Goal: Register for event/course

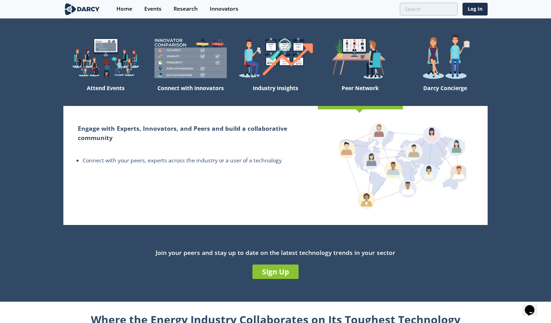
scroll to position [38, 0]
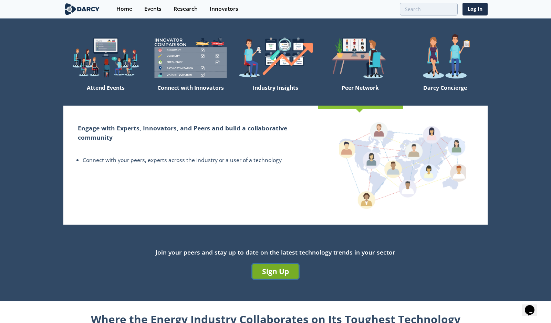
click at [281, 274] on link "Sign Up" at bounding box center [275, 272] width 46 height 14
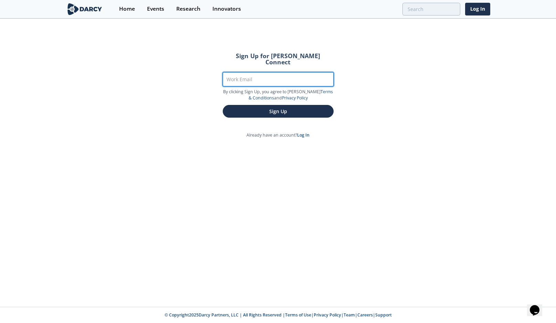
click at [281, 73] on input "Work Email" at bounding box center [278, 79] width 111 height 14
type input "[PERSON_NAME][EMAIL_ADDRESS][PERSON_NAME][DOMAIN_NAME]"
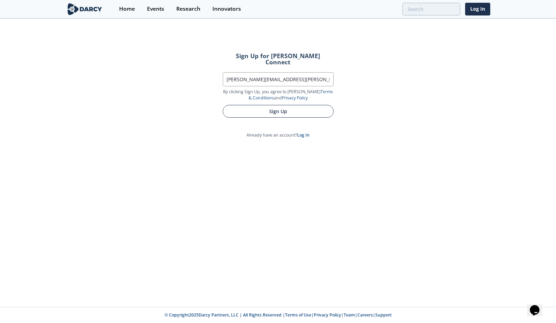
click at [280, 105] on button "Sign Up" at bounding box center [278, 111] width 111 height 13
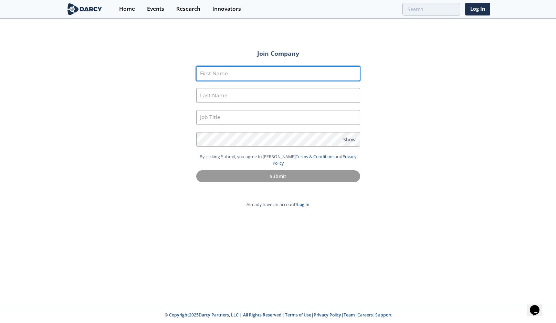
click at [275, 75] on input "First Name" at bounding box center [278, 73] width 164 height 15
type input "[PERSON_NAME]"
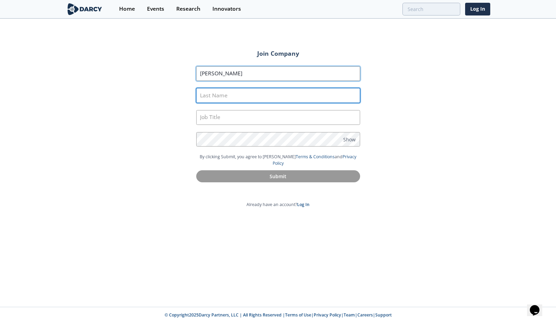
type input "[PERSON_NAME]"
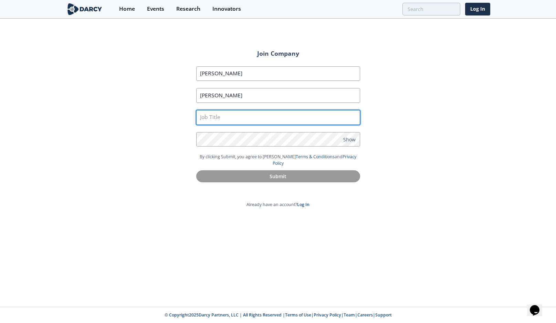
click at [243, 115] on input "text" at bounding box center [278, 117] width 164 height 15
type input "Sr Workover Engineer"
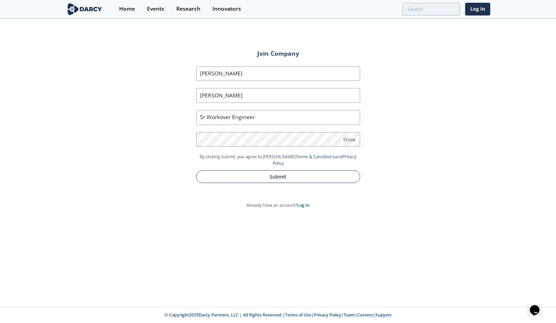
click at [315, 170] on button "Submit" at bounding box center [278, 176] width 164 height 13
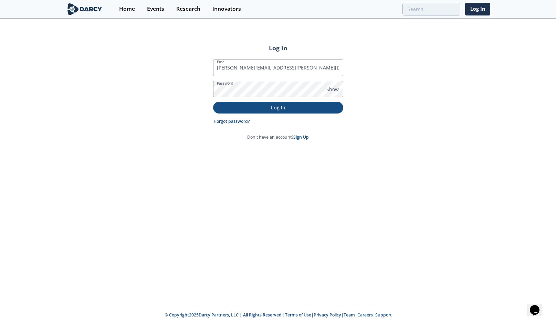
click at [263, 109] on p "Log In" at bounding box center [278, 107] width 121 height 7
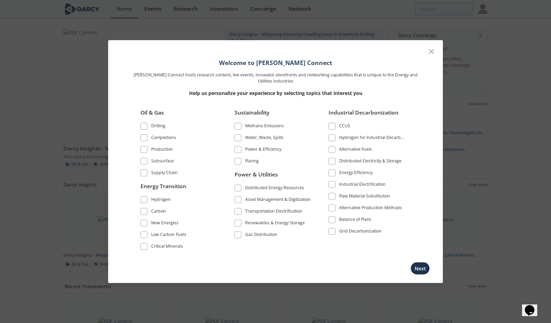
click at [144, 139] on span at bounding box center [144, 137] width 5 height 5
click at [143, 149] on span at bounding box center [144, 149] width 5 height 5
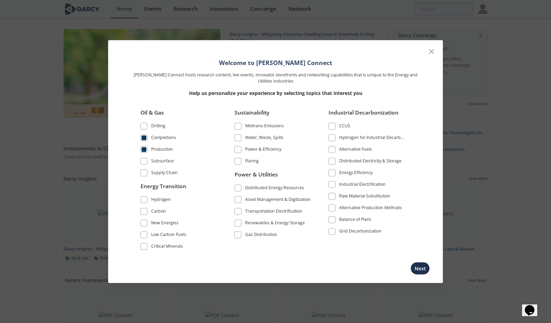
click at [238, 148] on span at bounding box center [238, 149] width 5 height 5
click at [238, 136] on span at bounding box center [238, 137] width 5 height 5
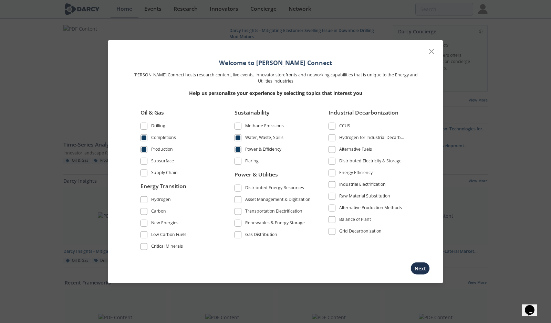
scroll to position [2, 0]
click at [420, 266] on button "Next" at bounding box center [420, 268] width 19 height 13
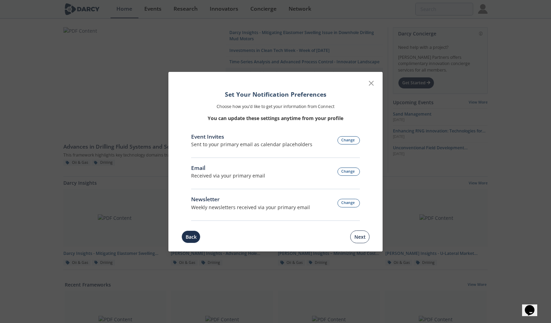
click at [357, 236] on button "Next" at bounding box center [359, 237] width 19 height 13
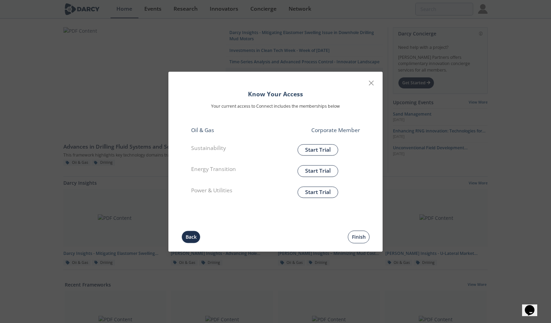
click at [361, 237] on button "Finish" at bounding box center [359, 237] width 22 height 13
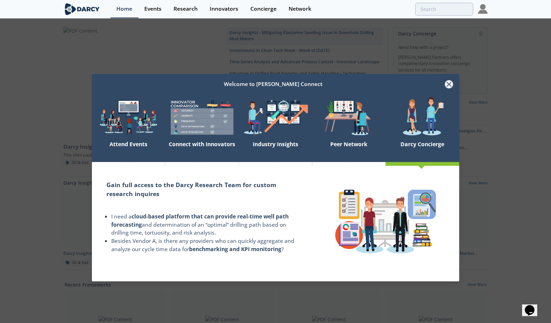
click at [448, 84] on icon at bounding box center [449, 84] width 8 height 8
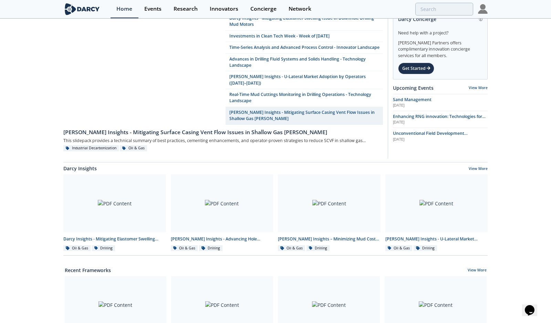
scroll to position [0, 0]
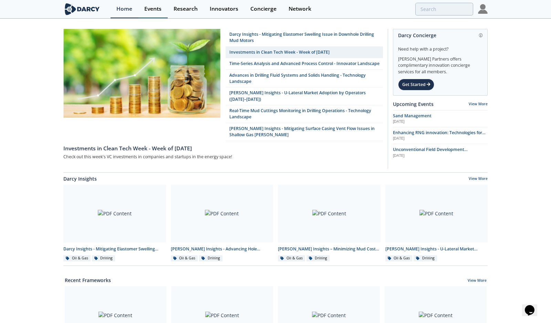
click at [152, 9] on div "Events" at bounding box center [152, 9] width 17 height 6
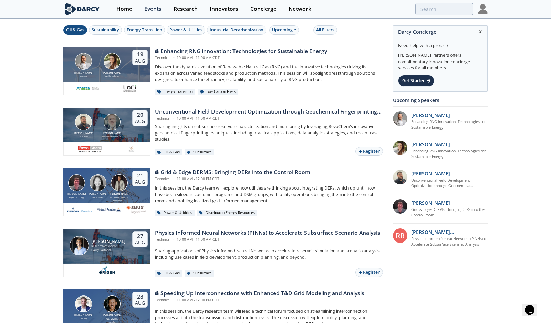
click at [81, 33] on div "Oil & Gas" at bounding box center [75, 30] width 18 height 6
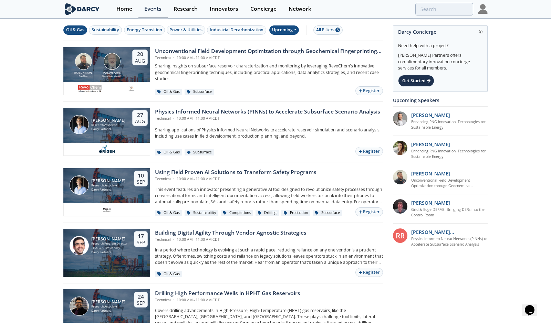
click at [296, 29] on icon at bounding box center [295, 30] width 3 height 4
click at [285, 50] on div "Past" at bounding box center [292, 52] width 43 height 11
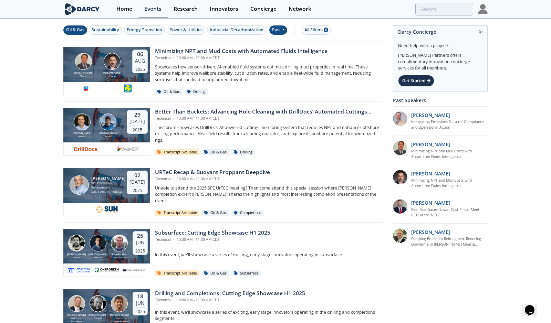
click at [232, 115] on div "Better Than Buckets: Advancing Hole Cleaning with DrillDocs’ Automated Cuttings…" at bounding box center [269, 112] width 228 height 8
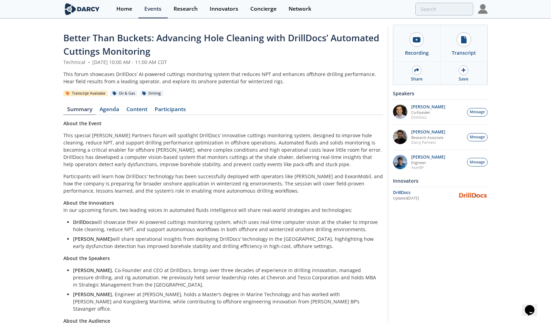
scroll to position [61, 0]
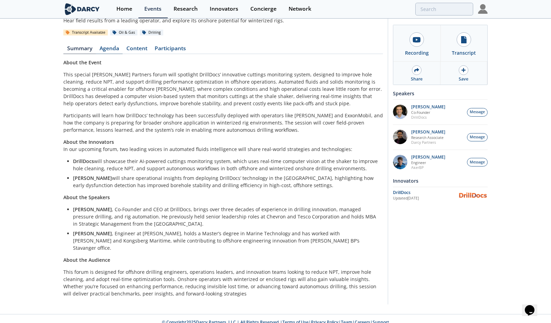
click at [112, 46] on link "Agenda" at bounding box center [109, 50] width 27 height 8
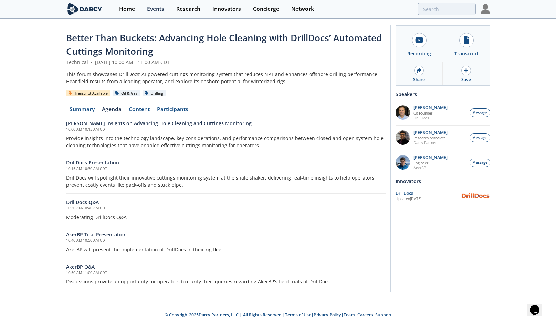
click at [144, 110] on link "Content" at bounding box center [139, 111] width 28 height 8
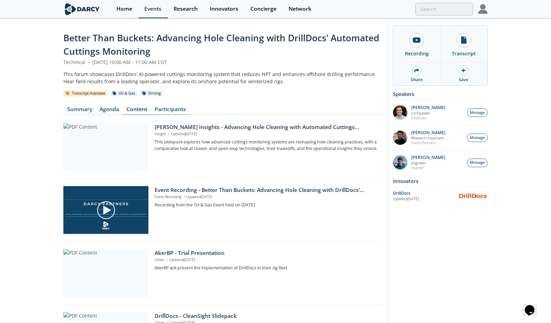
click at [169, 111] on link "Participants" at bounding box center [170, 111] width 39 height 8
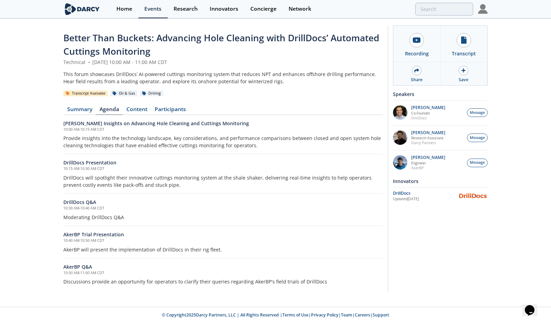
scroll to position [61, 0]
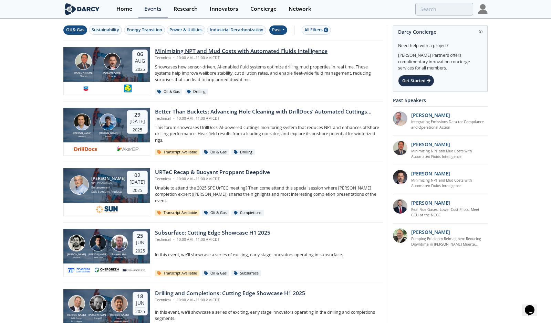
click at [176, 52] on div "Minimizing NPT and Mud Costs with Automated Fluids Intelligence" at bounding box center [241, 51] width 173 height 8
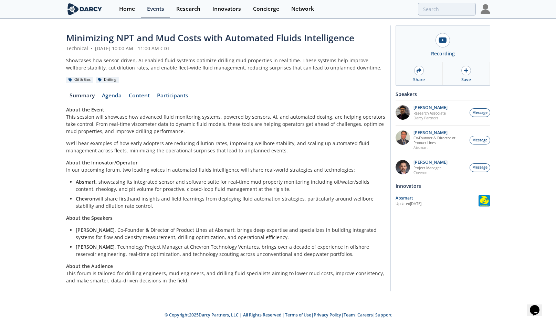
click at [177, 93] on link "Participants" at bounding box center [173, 97] width 39 height 8
click at [533, 262] on div "Minimizing NPT and Mud Costs with Automated Fluids Intelligence Technical • Aug…" at bounding box center [278, 160] width 556 height 282
click at [527, 97] on div "Minimizing NPT and Mud Costs with Automated Fluids Intelligence Technical • Aug…" at bounding box center [278, 160] width 556 height 282
click at [148, 9] on div "Events" at bounding box center [155, 9] width 17 height 6
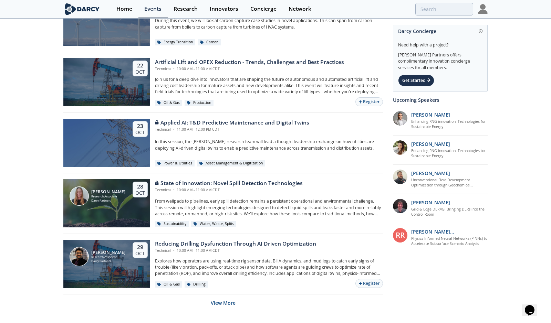
scroll to position [1276, 0]
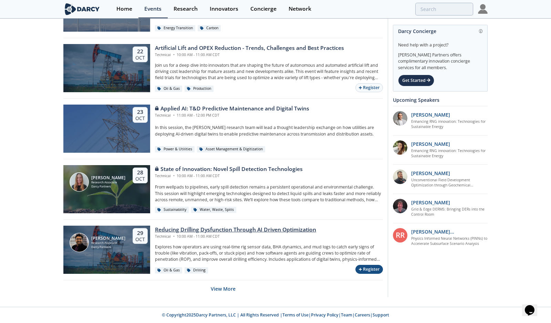
click at [372, 269] on button "Register" at bounding box center [369, 269] width 28 height 9
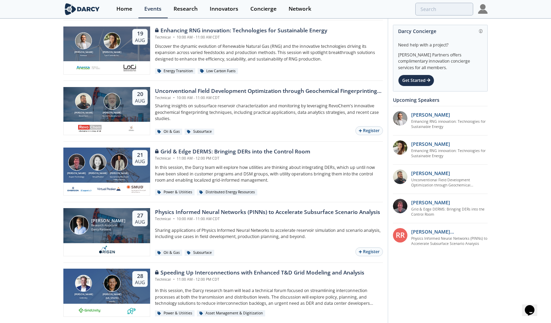
scroll to position [0, 0]
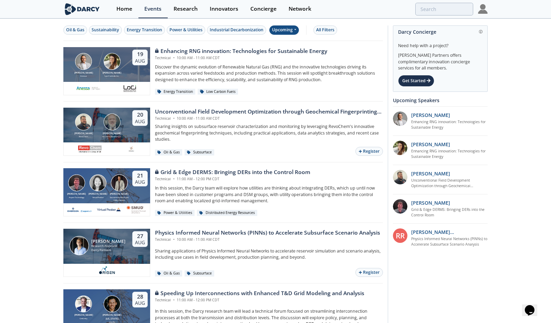
click at [288, 31] on div "Upcoming" at bounding box center [284, 29] width 30 height 9
click at [284, 52] on div "Past" at bounding box center [292, 52] width 43 height 11
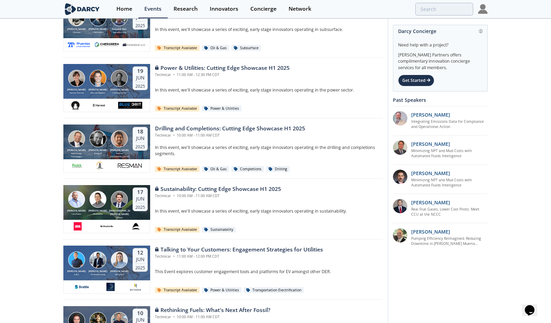
scroll to position [468, 0]
click at [244, 73] on div "Technical • 11:00 AM - 12:30 PM CDT" at bounding box center [222, 76] width 135 height 6
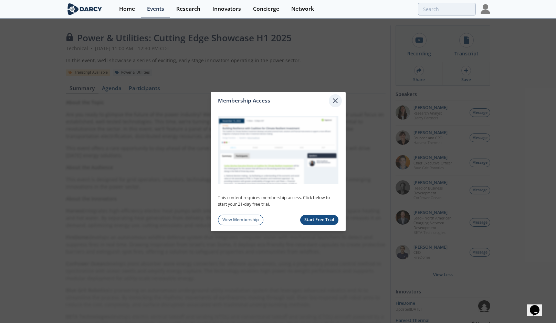
click at [335, 100] on icon at bounding box center [335, 101] width 8 height 8
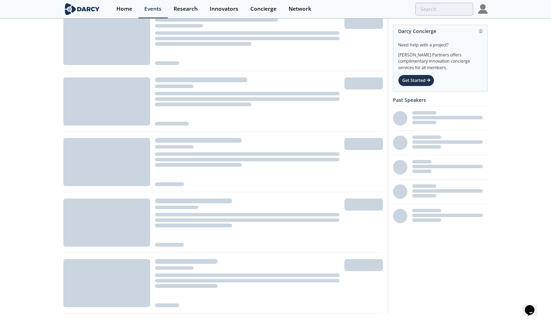
scroll to position [350, 0]
